Goal: Information Seeking & Learning: Compare options

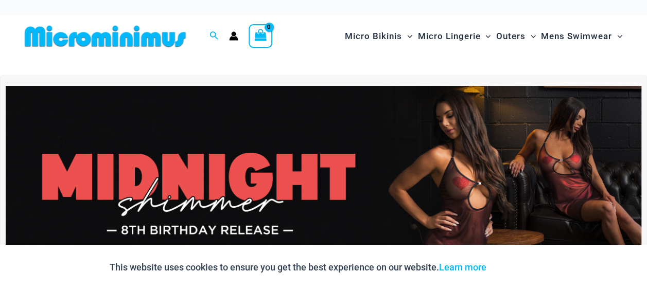
click at [392, 165] on img at bounding box center [324, 194] width 636 height 216
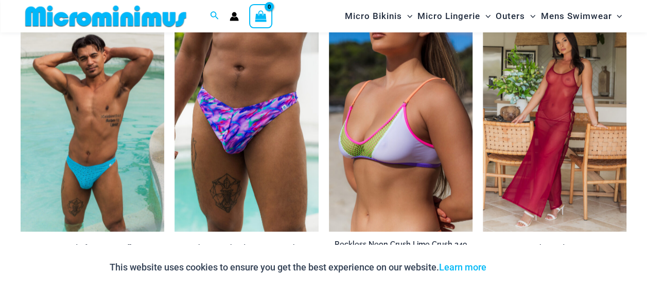
scroll to position [1129, 0]
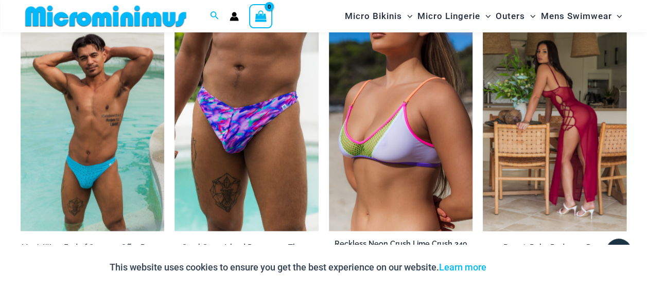
click at [526, 157] on img at bounding box center [555, 124] width 144 height 216
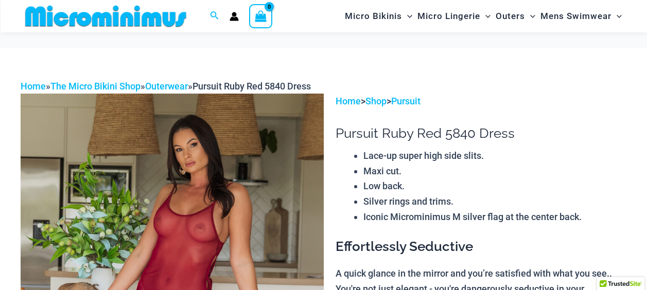
scroll to position [100, 0]
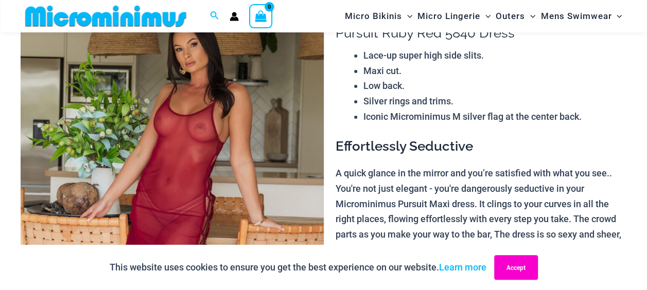
click at [518, 263] on button "Accept" at bounding box center [516, 267] width 44 height 25
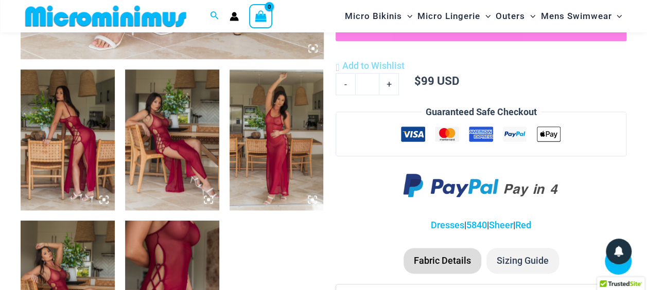
scroll to position [490, 0]
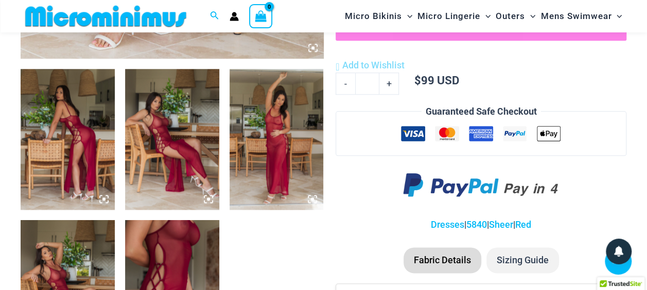
click at [180, 162] on img at bounding box center [172, 139] width 94 height 141
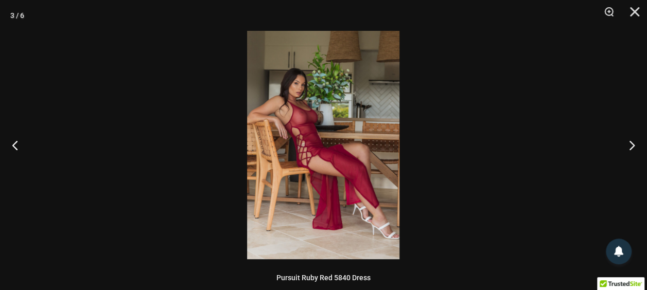
click at [310, 148] on img at bounding box center [323, 145] width 152 height 229
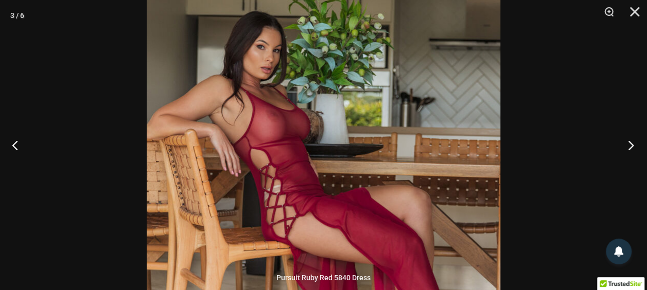
click at [632, 145] on button "Next" at bounding box center [628, 144] width 39 height 51
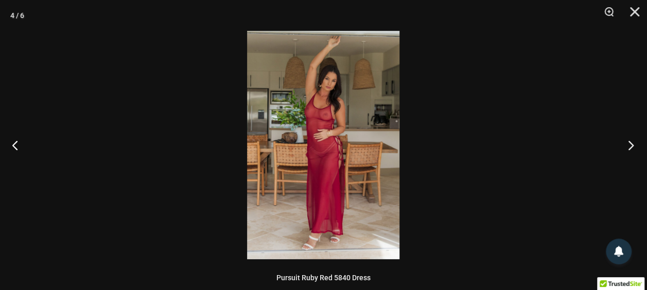
click at [632, 145] on button "Next" at bounding box center [628, 144] width 39 height 51
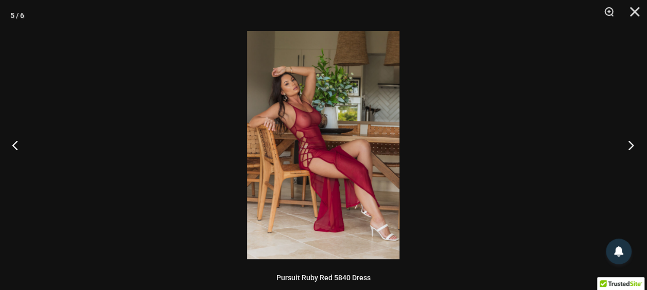
click at [632, 145] on button "Next" at bounding box center [628, 144] width 39 height 51
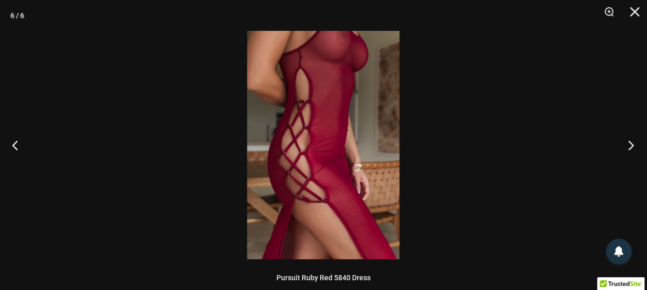
click at [632, 145] on button "Next" at bounding box center [628, 144] width 39 height 51
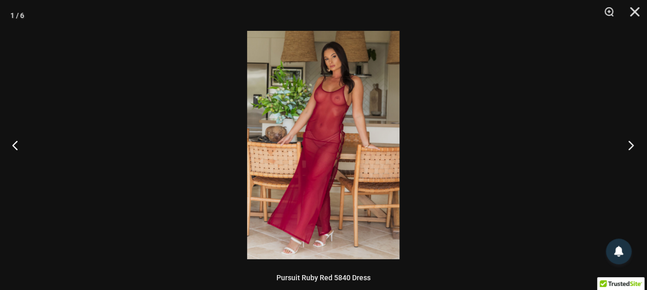
click at [632, 145] on button "Next" at bounding box center [628, 144] width 39 height 51
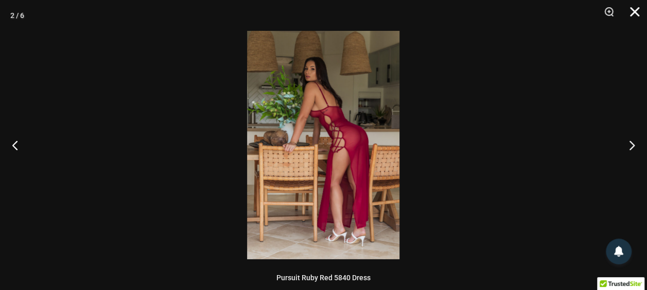
click at [636, 14] on button "Close" at bounding box center [631, 15] width 26 height 31
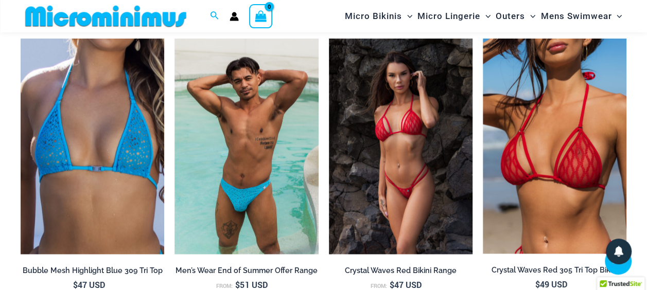
scroll to position [901, 0]
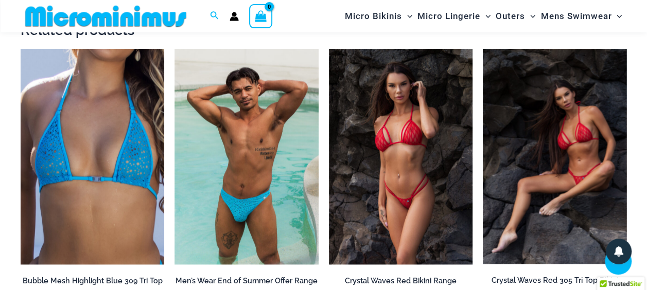
click at [558, 163] on img at bounding box center [555, 156] width 144 height 215
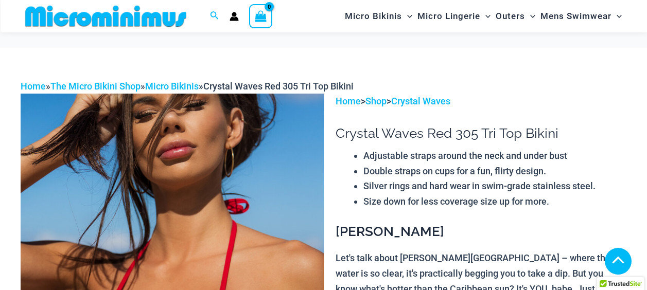
scroll to position [542, 0]
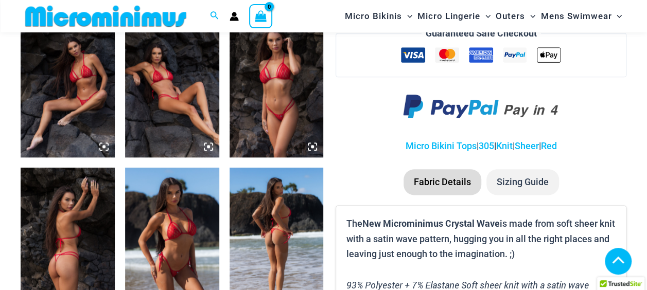
click at [311, 144] on icon at bounding box center [312, 146] width 9 height 9
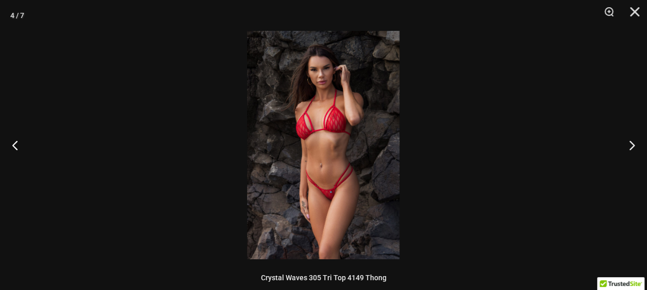
click at [314, 144] on img at bounding box center [323, 145] width 152 height 229
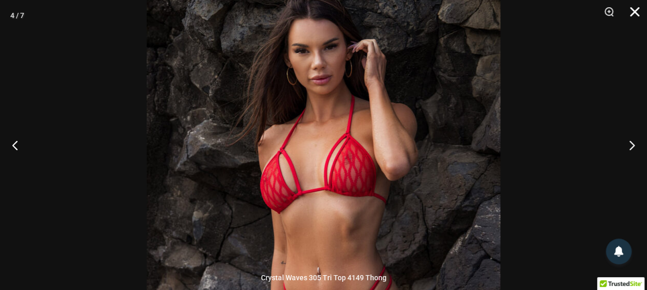
click at [633, 14] on button "Close" at bounding box center [631, 15] width 26 height 31
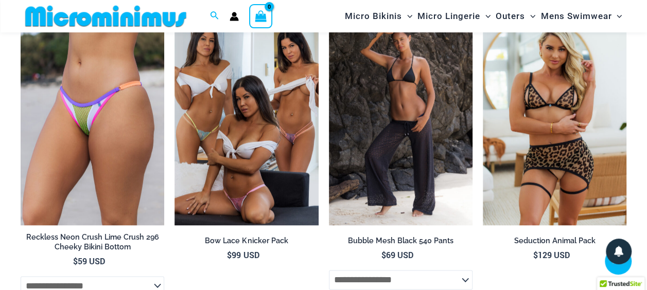
scroll to position [2380, 0]
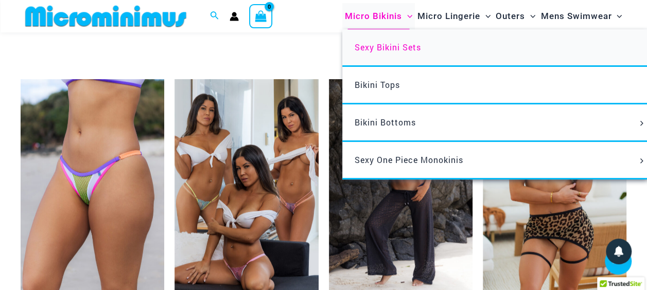
click at [400, 48] on span "Sexy Bikini Sets" at bounding box center [388, 47] width 66 height 11
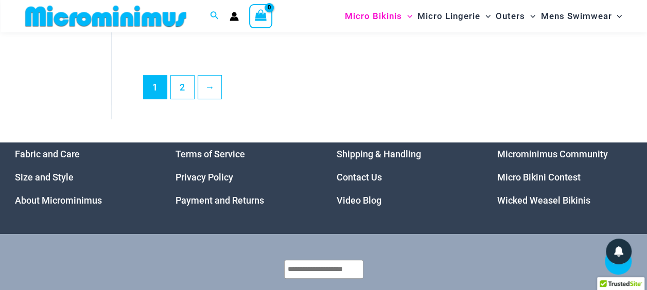
scroll to position [2041, 0]
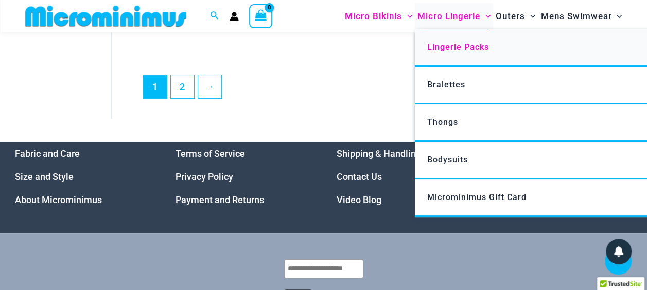
click at [473, 47] on span "Lingerie Packs" at bounding box center [458, 47] width 62 height 10
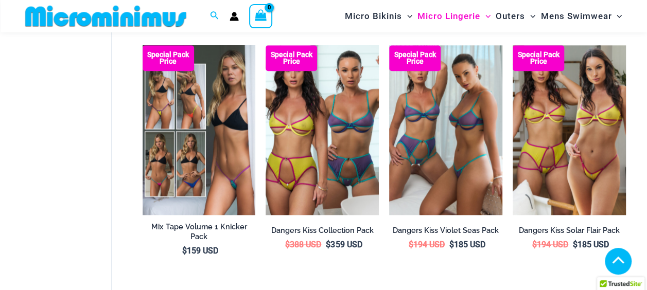
scroll to position [563, 0]
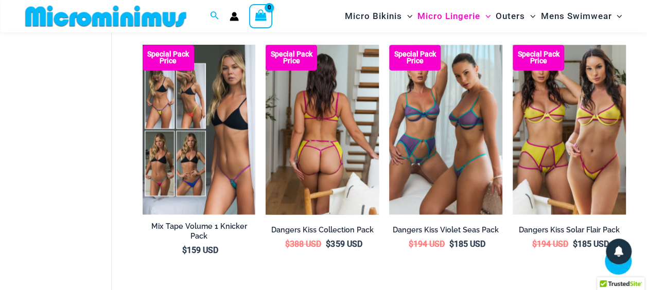
click at [329, 164] on img at bounding box center [322, 130] width 113 height 170
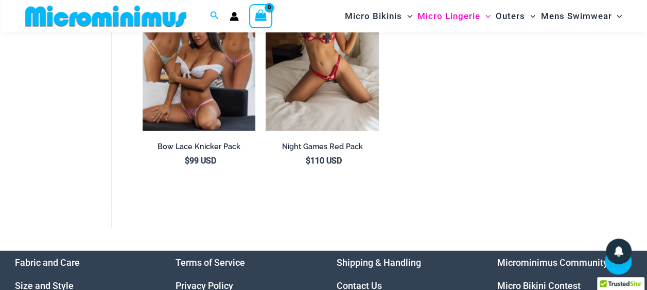
scroll to position [1149, 0]
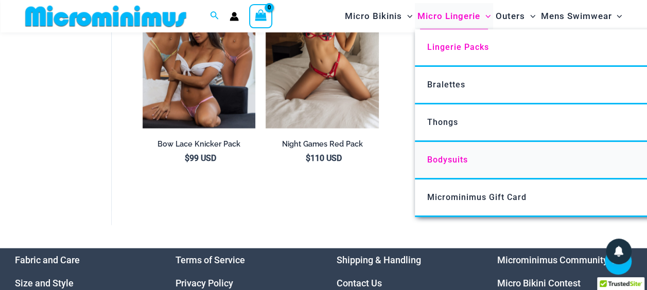
click at [454, 157] on span "Bodysuits" at bounding box center [447, 160] width 41 height 10
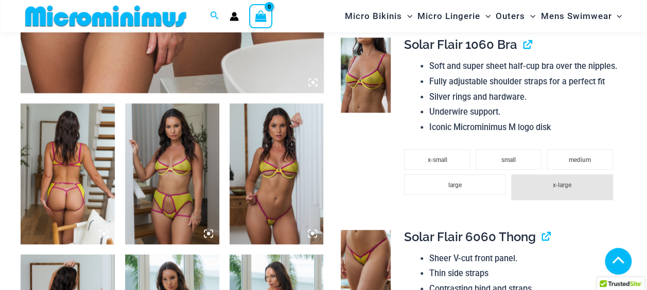
scroll to position [456, 0]
click at [53, 163] on img at bounding box center [68, 173] width 94 height 141
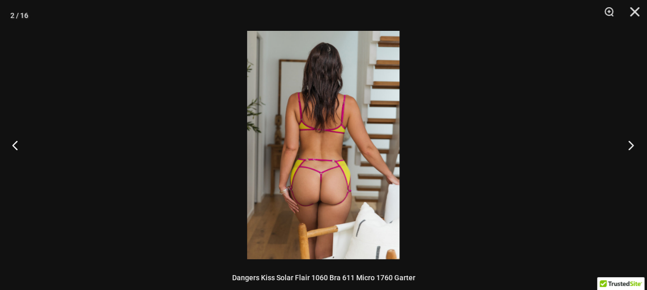
click at [632, 147] on button "Next" at bounding box center [628, 144] width 39 height 51
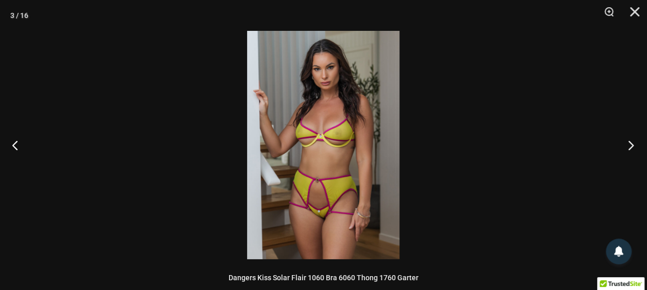
click at [632, 147] on button "Next" at bounding box center [628, 144] width 39 height 51
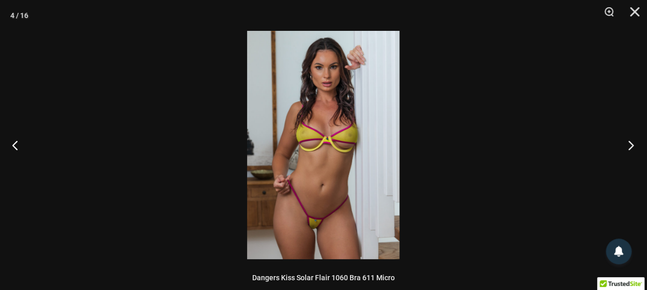
click at [632, 147] on button "Next" at bounding box center [628, 144] width 39 height 51
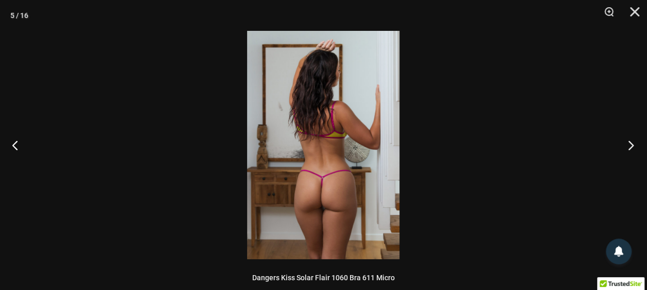
click at [632, 147] on button "Next" at bounding box center [628, 144] width 39 height 51
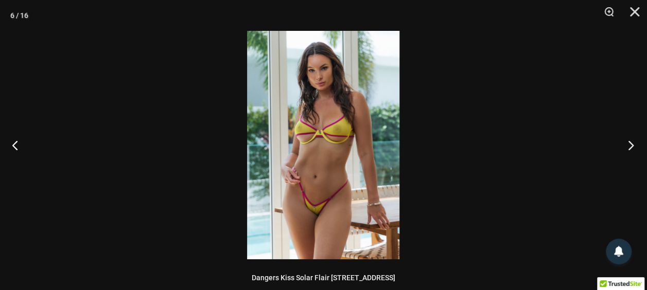
click at [632, 147] on button "Next" at bounding box center [628, 144] width 39 height 51
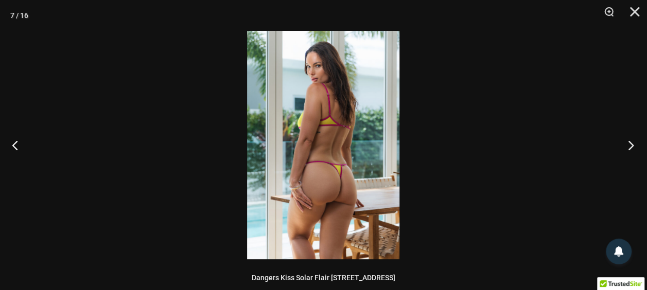
click at [632, 147] on button "Next" at bounding box center [628, 144] width 39 height 51
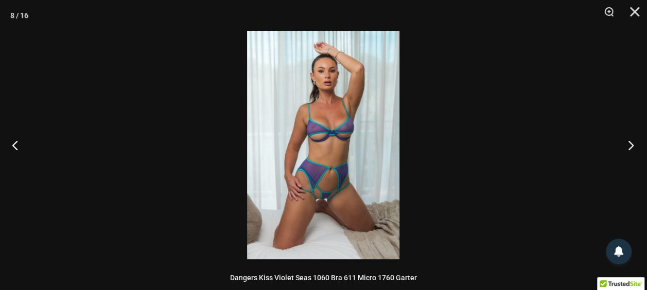
click at [632, 147] on button "Next" at bounding box center [628, 144] width 39 height 51
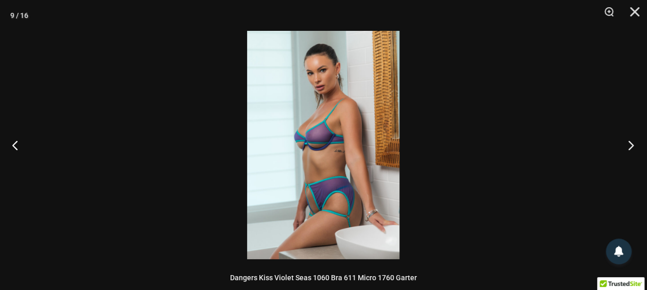
click at [632, 147] on button "Next" at bounding box center [628, 144] width 39 height 51
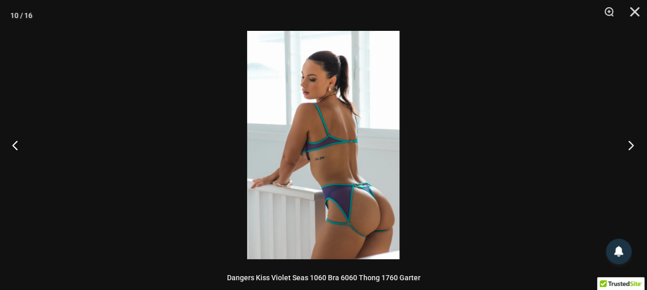
click at [632, 147] on button "Next" at bounding box center [628, 144] width 39 height 51
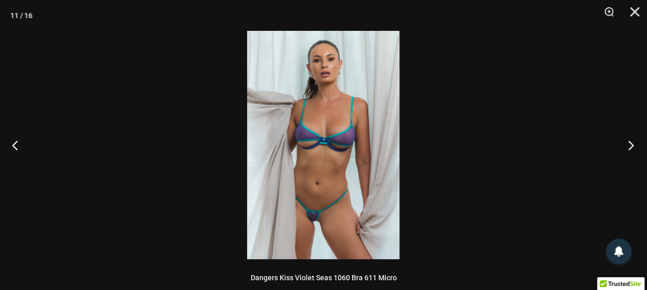
click at [632, 147] on button "Next" at bounding box center [628, 144] width 39 height 51
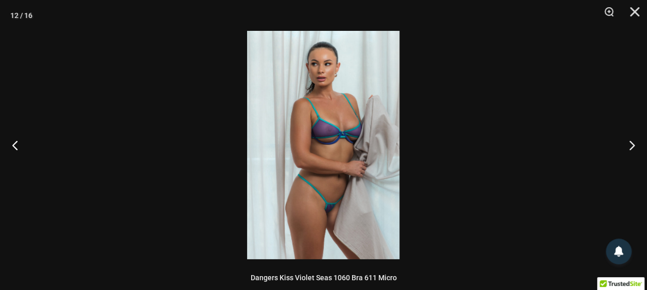
click at [620, 66] on div at bounding box center [323, 145] width 647 height 290
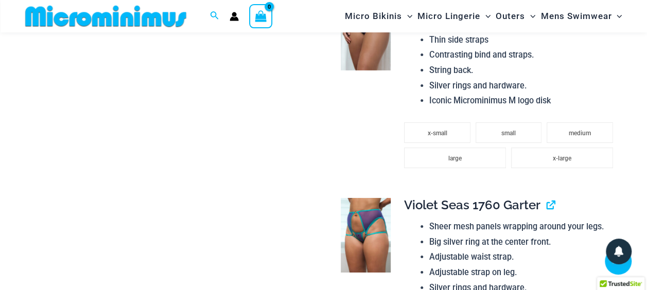
scroll to position [1669, 0]
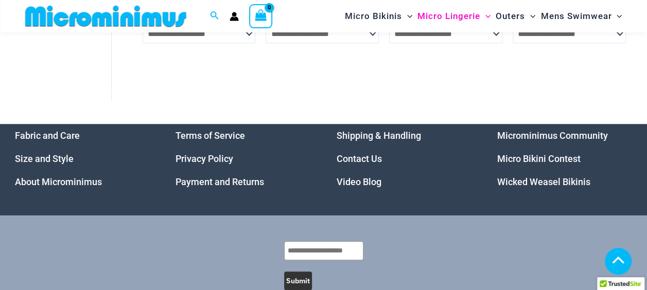
scroll to position [312, 0]
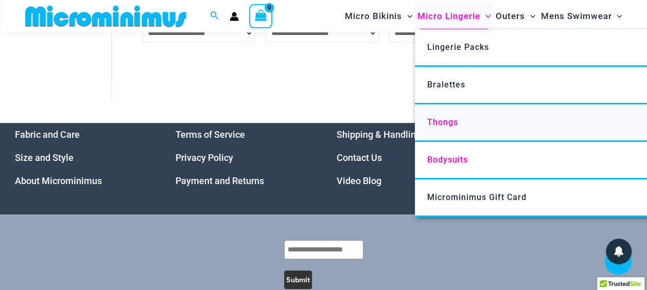
click at [452, 115] on link "Thongs" at bounding box center [568, 124] width 306 height 38
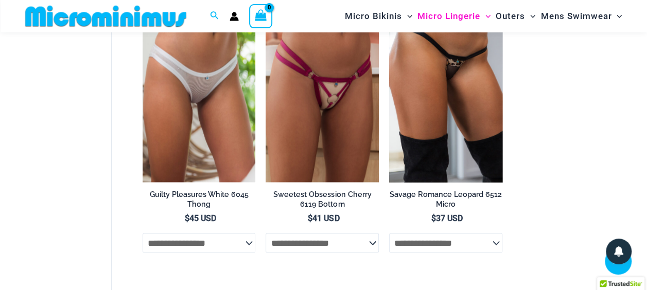
scroll to position [926, 0]
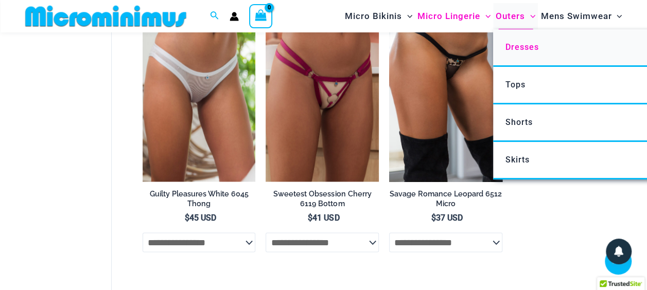
click at [522, 47] on span "Dresses" at bounding box center [522, 47] width 33 height 10
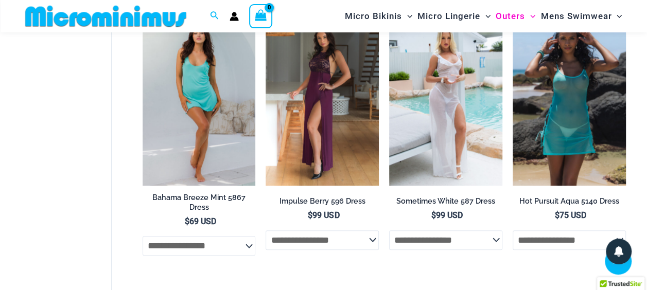
scroll to position [371, 0]
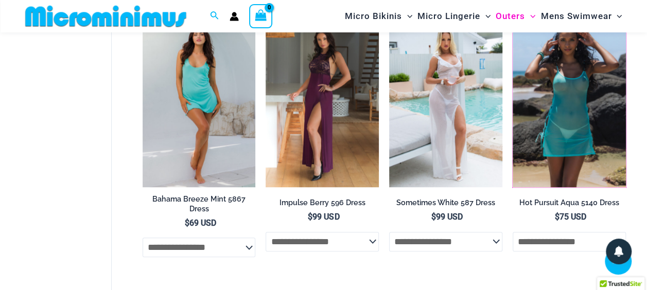
click at [513, 18] on img at bounding box center [513, 18] width 0 height 0
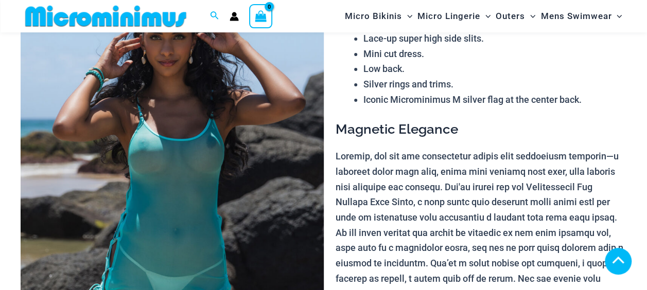
scroll to position [493, 0]
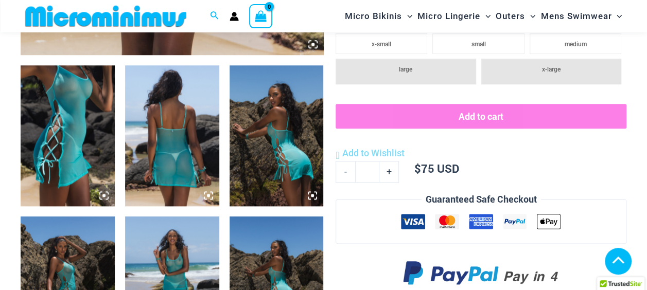
click at [104, 166] on img at bounding box center [68, 135] width 94 height 141
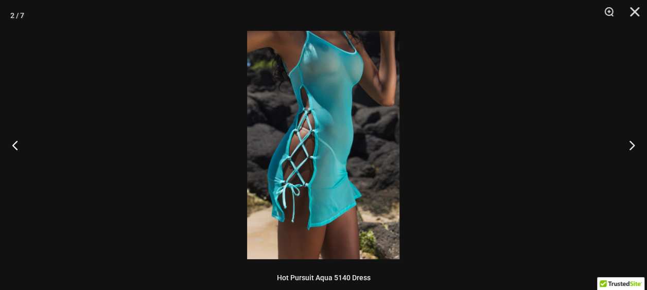
click at [334, 135] on img at bounding box center [323, 145] width 152 height 229
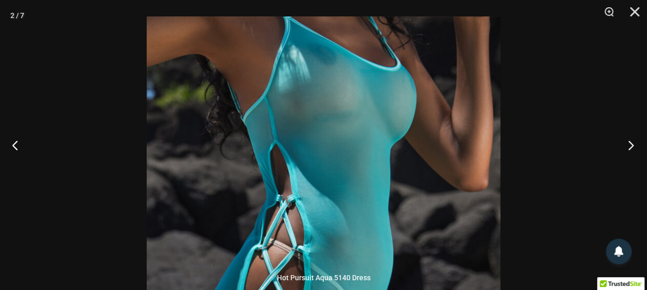
click at [633, 143] on button "Next" at bounding box center [628, 144] width 39 height 51
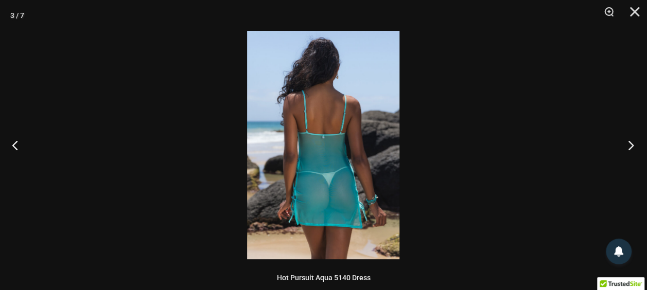
click at [633, 143] on button "Next" at bounding box center [628, 144] width 39 height 51
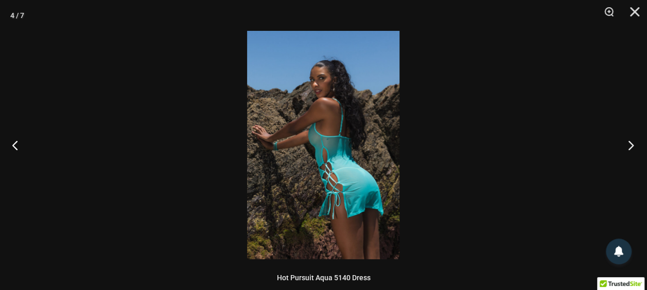
click at [633, 143] on button "Next" at bounding box center [628, 144] width 39 height 51
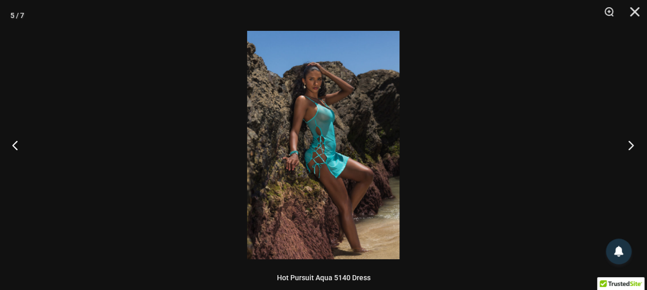
click at [633, 143] on button "Next" at bounding box center [628, 144] width 39 height 51
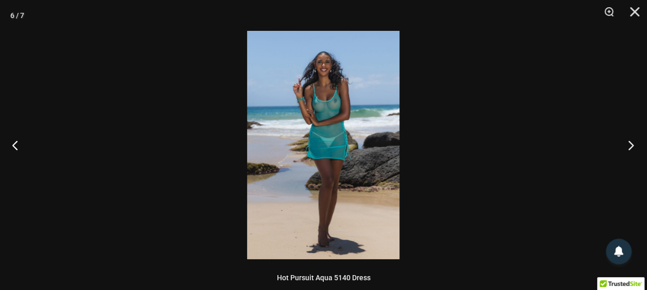
click at [633, 143] on button "Next" at bounding box center [628, 144] width 39 height 51
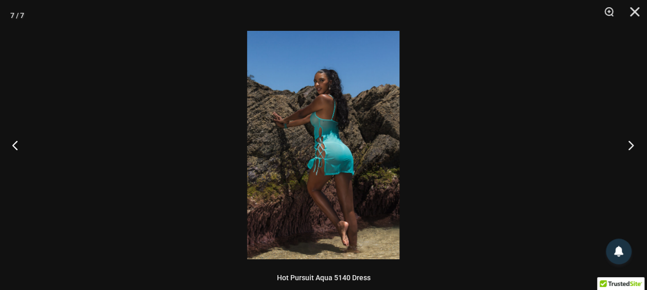
click at [633, 143] on button "Next" at bounding box center [628, 144] width 39 height 51
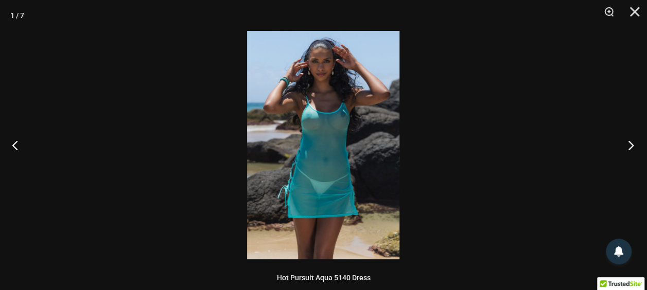
click at [633, 143] on button "Next" at bounding box center [628, 144] width 39 height 51
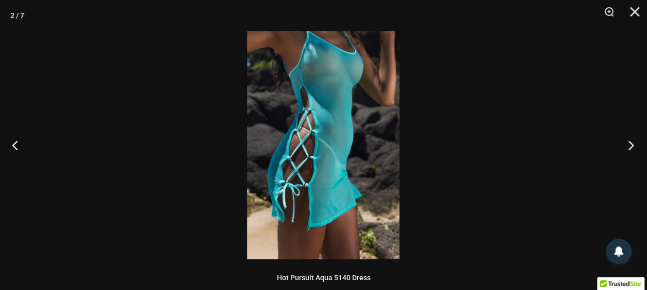
click at [633, 143] on button "Next" at bounding box center [628, 144] width 39 height 51
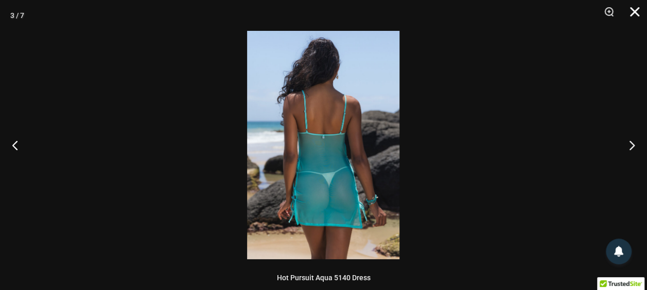
click at [639, 14] on button "Close" at bounding box center [631, 15] width 26 height 31
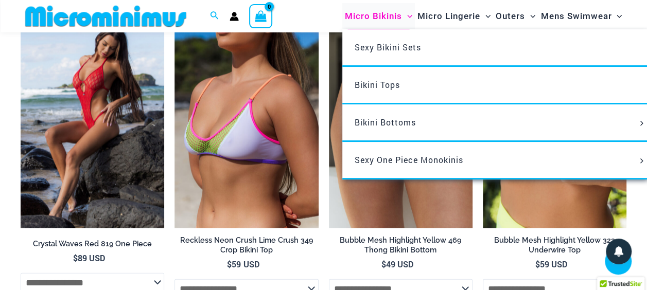
scroll to position [1073, 0]
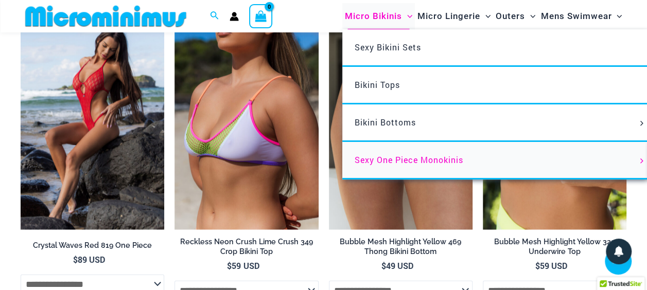
click at [404, 159] on span "Sexy One Piece Monokinis" at bounding box center [409, 159] width 109 height 11
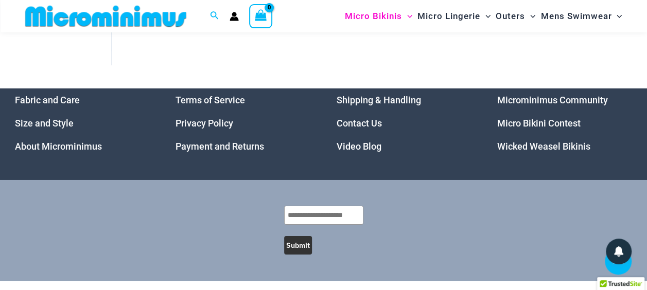
scroll to position [1732, 0]
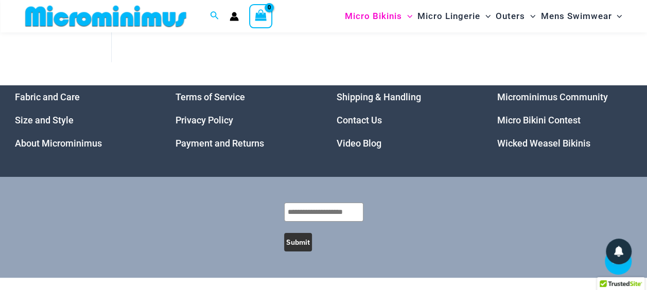
click at [520, 123] on link "Micro Bikini Contest" at bounding box center [538, 120] width 83 height 11
